Goal: Complete application form

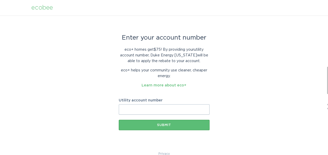
click at [172, 109] on input "Utility account number" at bounding box center [164, 109] width 91 height 10
type input "40403733026"
click at [164, 119] on form "Utility account number 40403733026 Submit" at bounding box center [164, 115] width 91 height 32
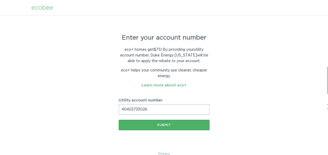
click at [164, 125] on div "Submit" at bounding box center [164, 125] width 86 height 3
